Goal: Information Seeking & Learning: Learn about a topic

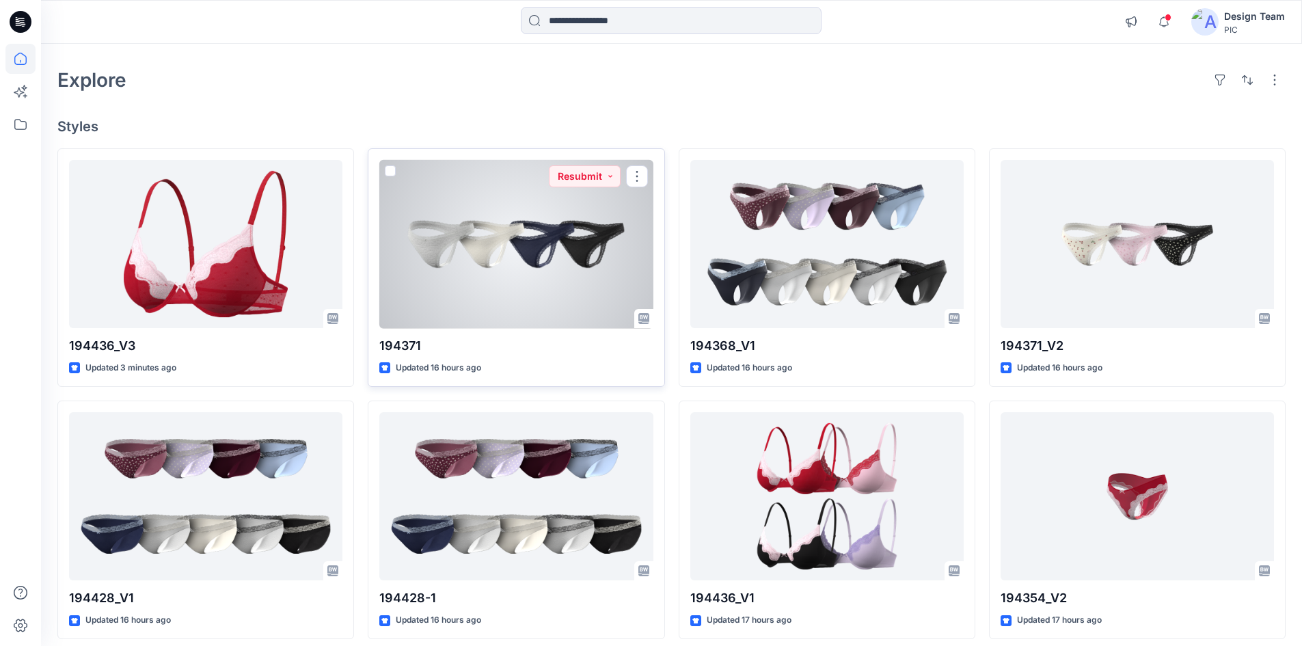
scroll to position [68, 0]
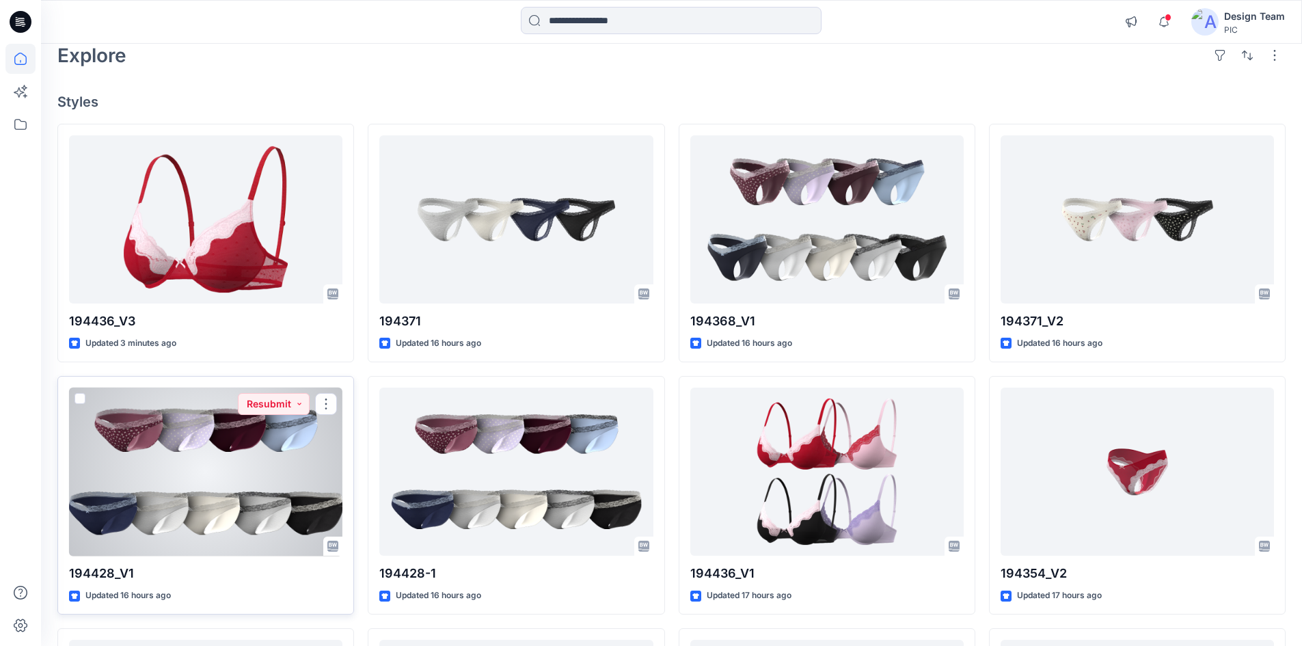
click at [298, 442] on div at bounding box center [205, 471] width 273 height 169
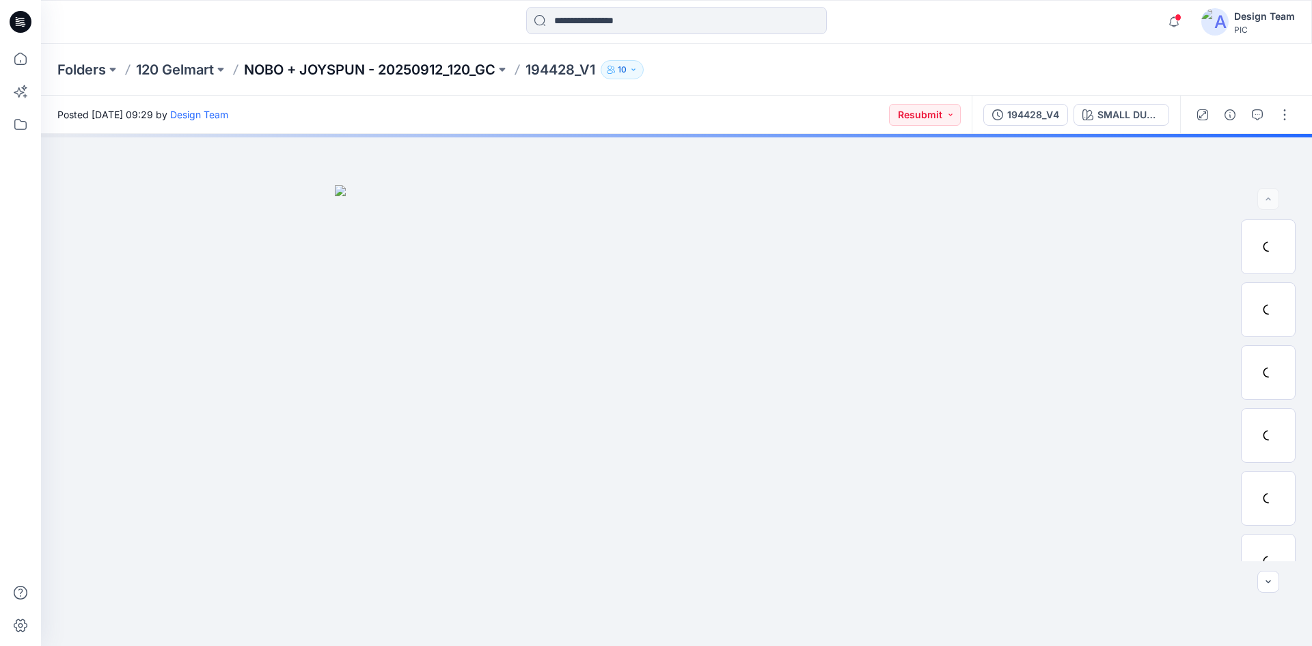
click at [448, 73] on p "NOBO + JOYSPUN - 20250912_120_GC" at bounding box center [369, 69] width 251 height 19
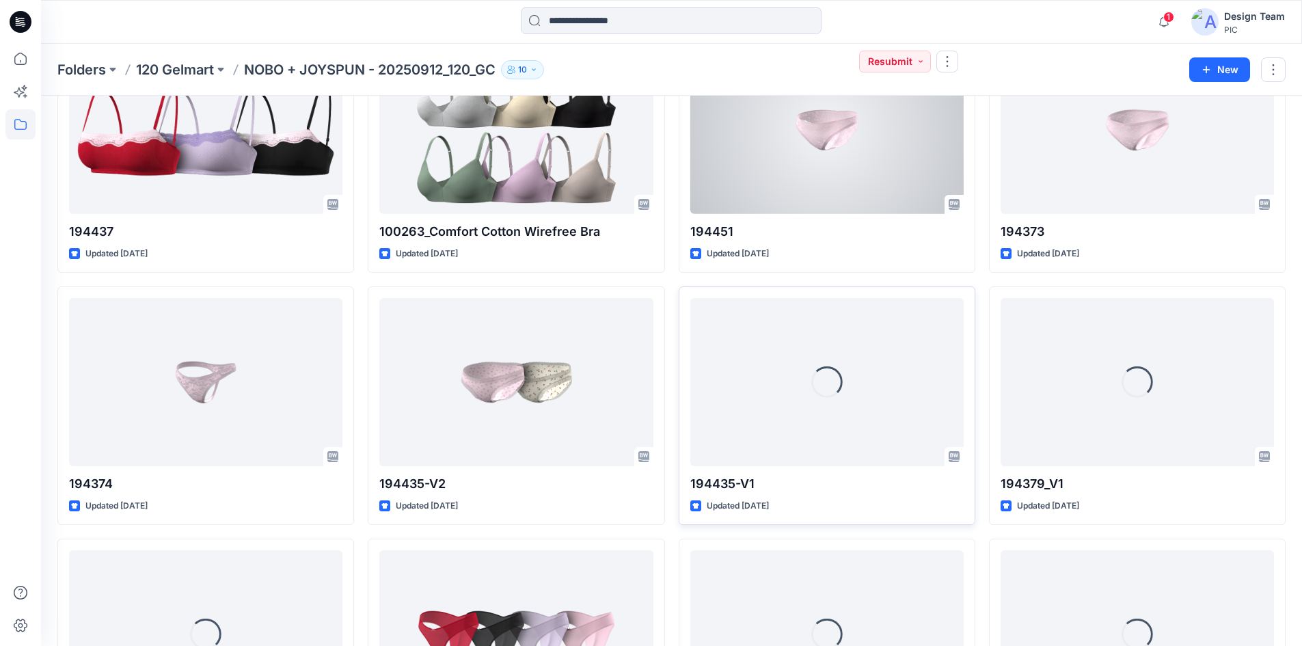
scroll to position [658, 0]
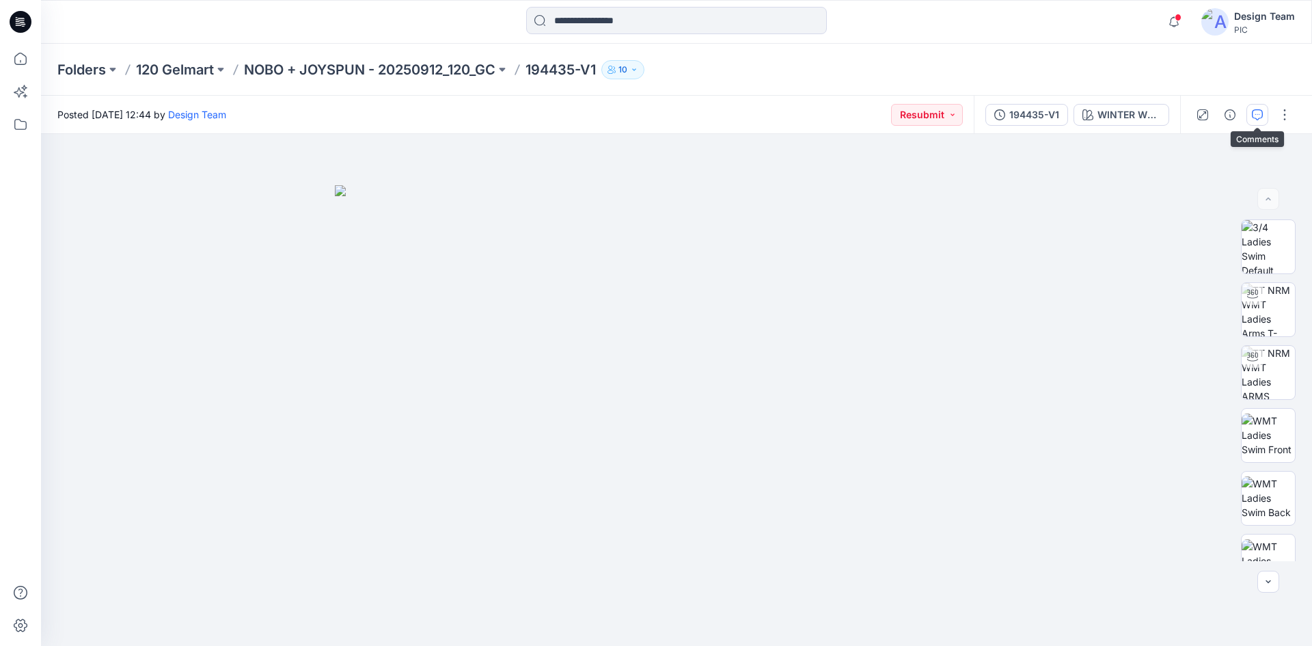
click at [1254, 120] on icon "button" at bounding box center [1257, 114] width 11 height 11
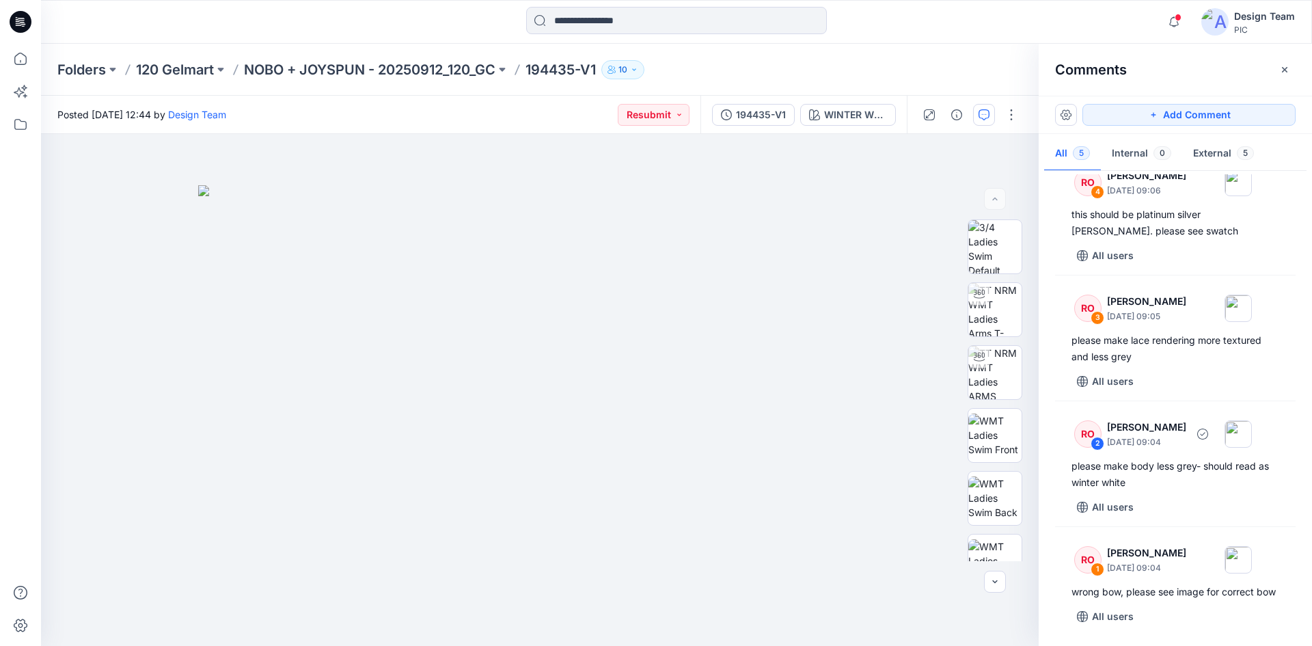
scroll to position [167, 0]
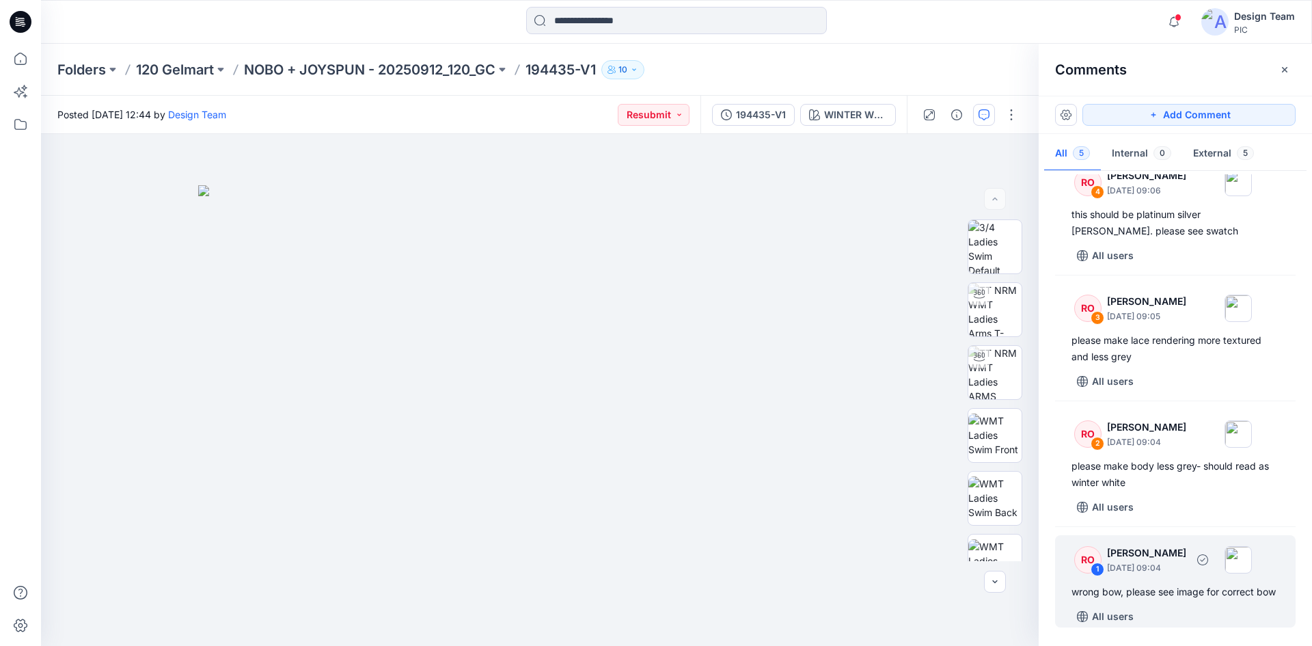
click at [1157, 561] on p "[DATE] 09:04" at bounding box center [1146, 568] width 79 height 14
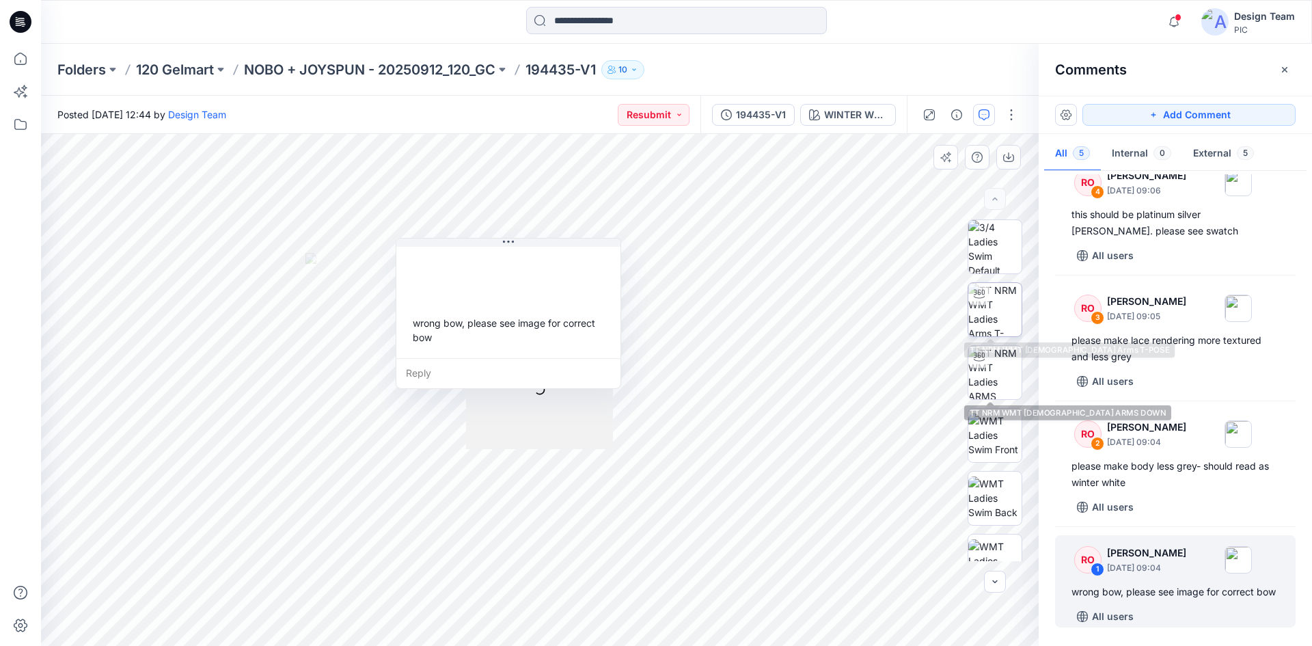
click at [999, 309] on img at bounding box center [994, 309] width 53 height 53
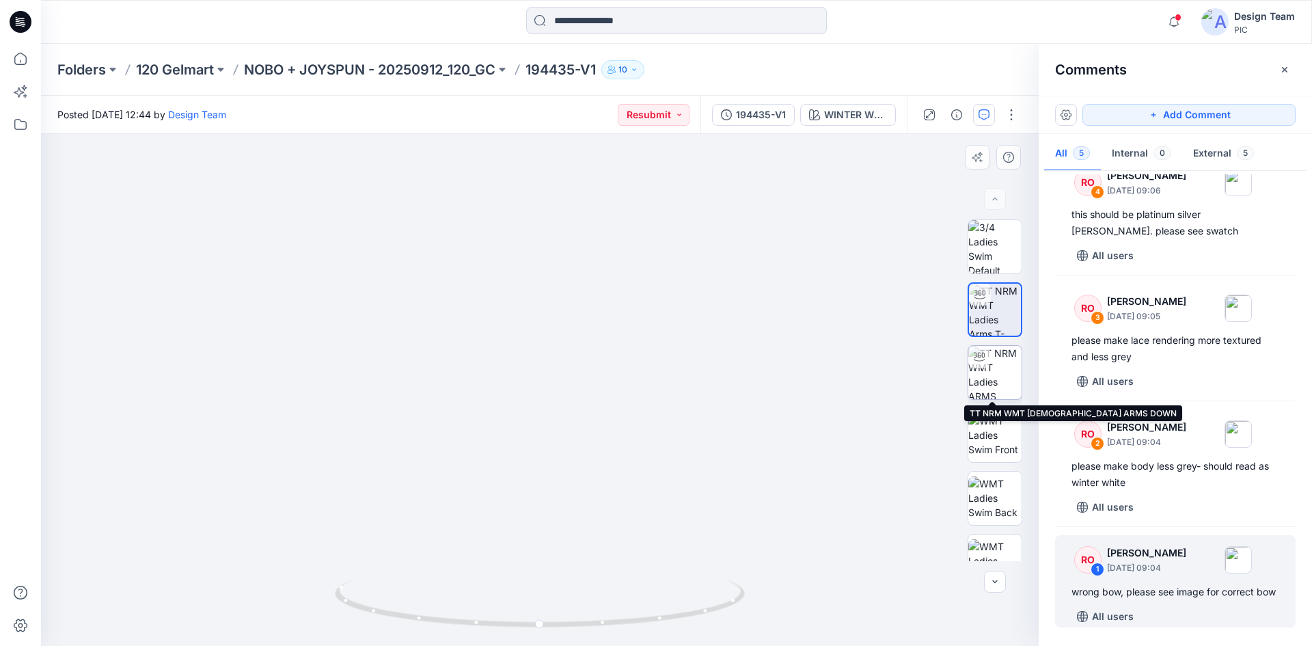
click at [998, 370] on img at bounding box center [994, 372] width 53 height 53
